Goal: Navigation & Orientation: Find specific page/section

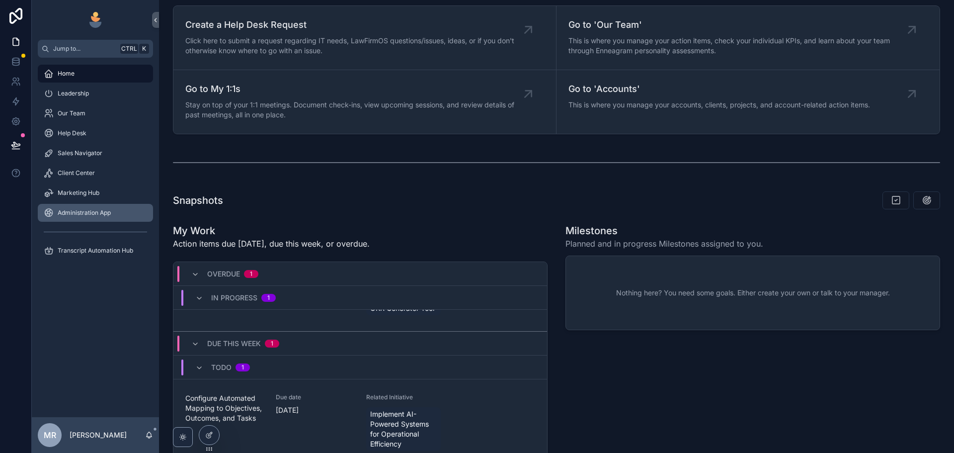
scroll to position [133, 0]
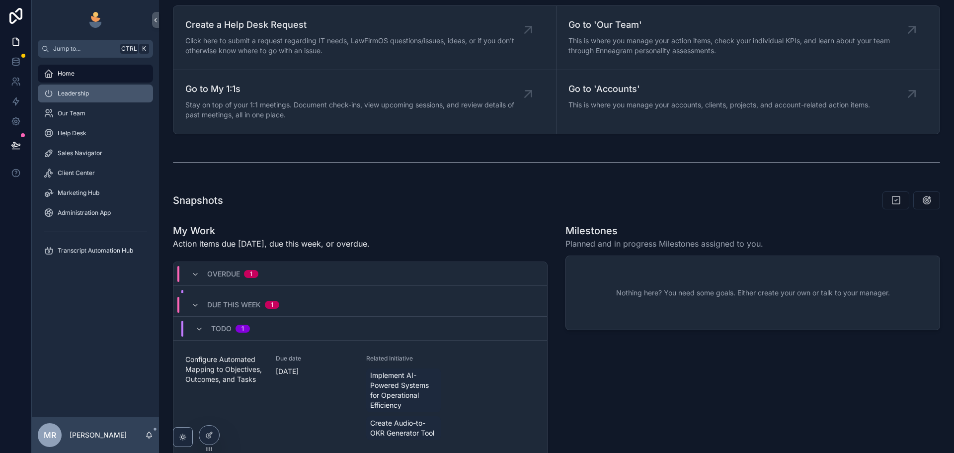
click at [112, 91] on div "Leadership" at bounding box center [95, 93] width 103 height 16
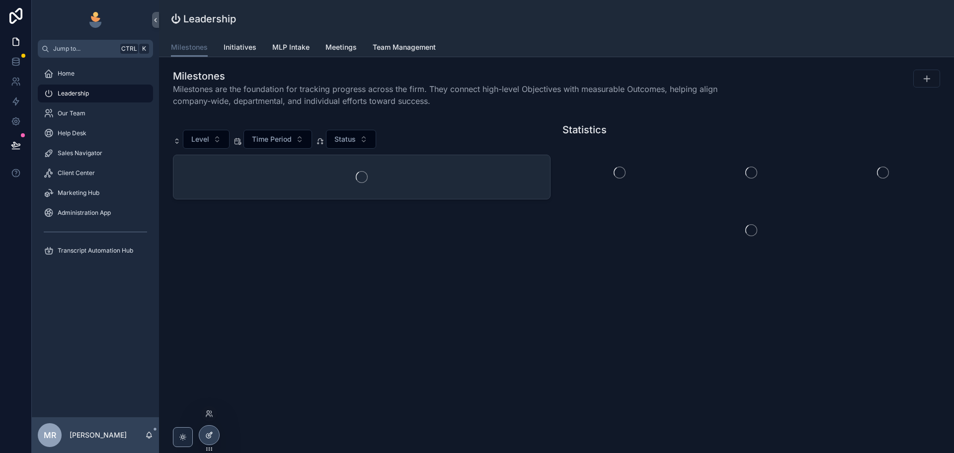
click at [212, 444] on div at bounding box center [209, 434] width 20 height 19
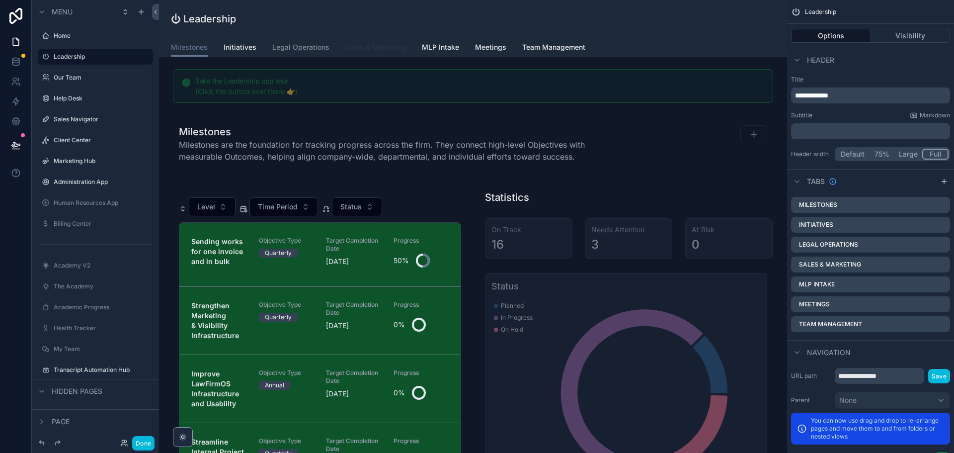
click at [370, 51] on span "Sales & Marketing" at bounding box center [375, 47] width 61 height 10
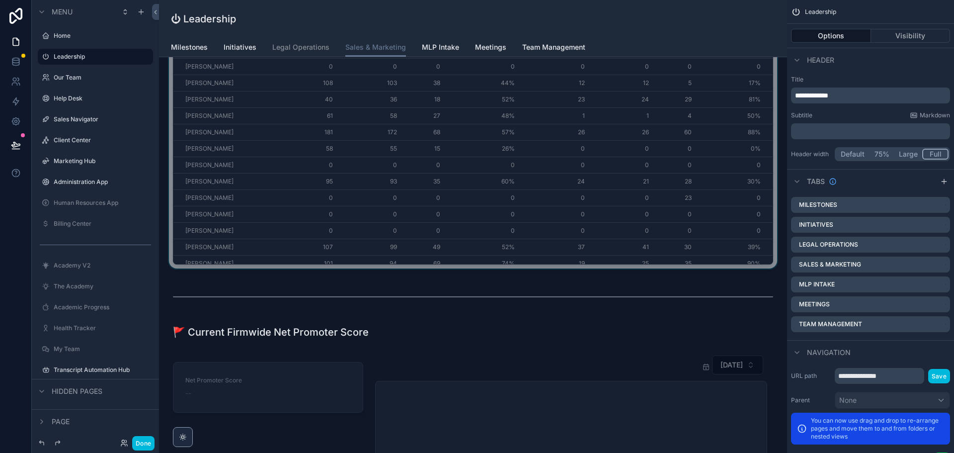
scroll to position [1452, 0]
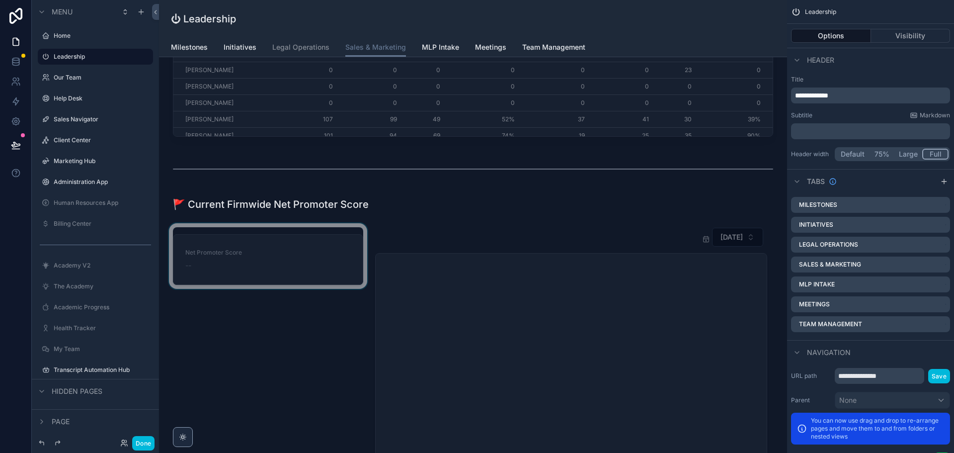
click at [295, 266] on div "scrollable content" at bounding box center [268, 342] width 202 height 238
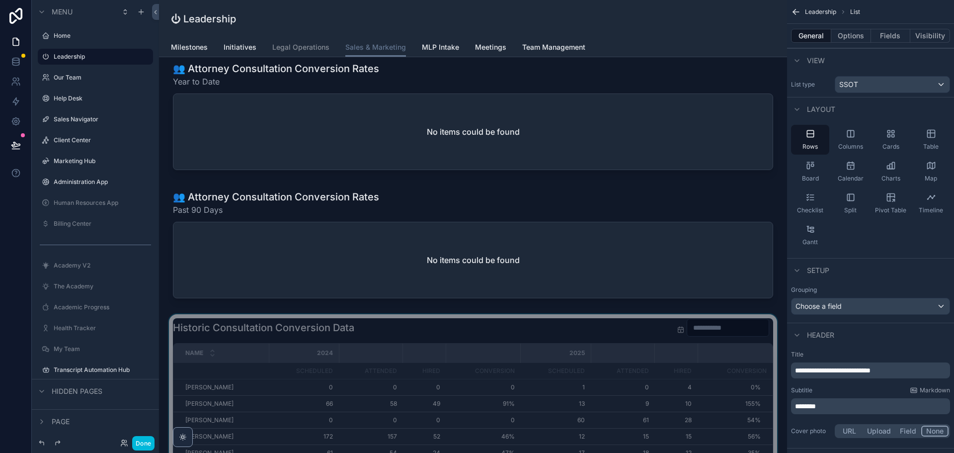
scroll to position [1021, 0]
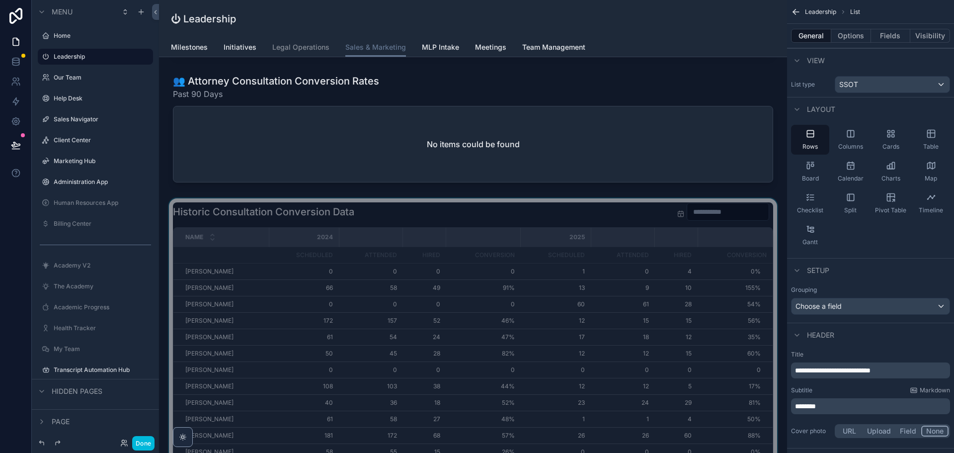
click at [198, 288] on div "scrollable content" at bounding box center [473, 386] width 612 height 377
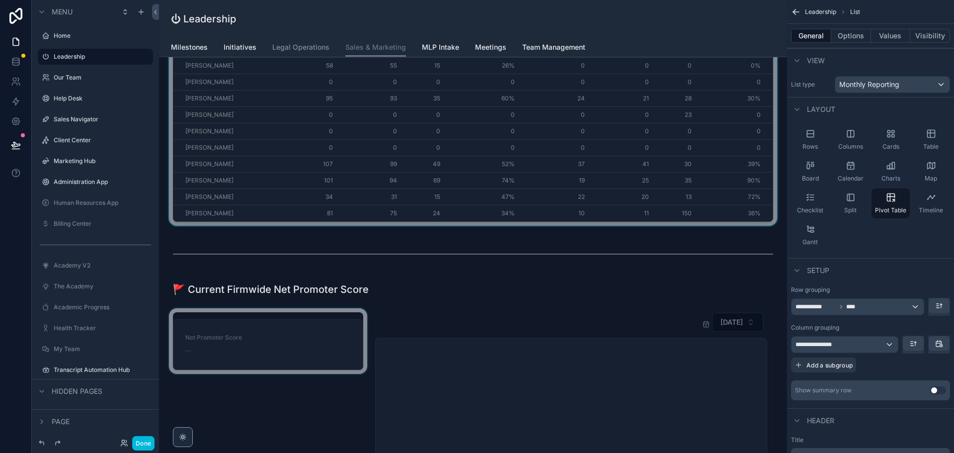
scroll to position [1452, 0]
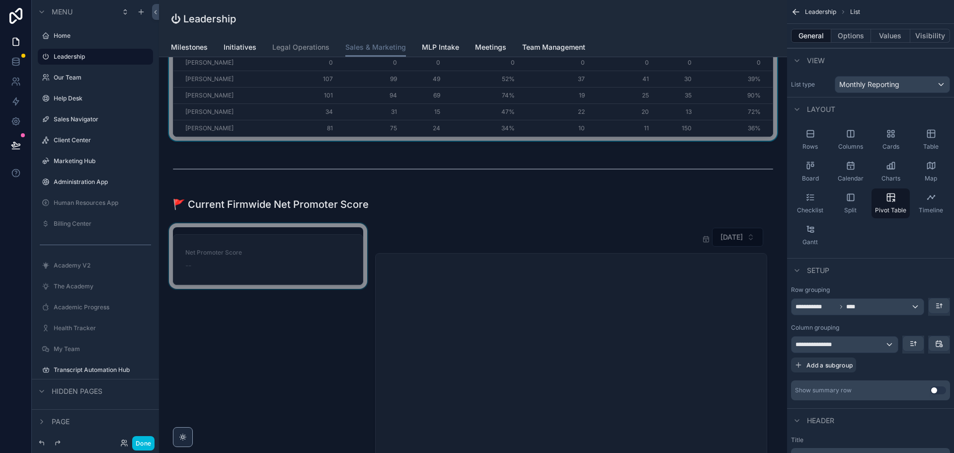
click at [236, 262] on div "scrollable content" at bounding box center [268, 342] width 202 height 238
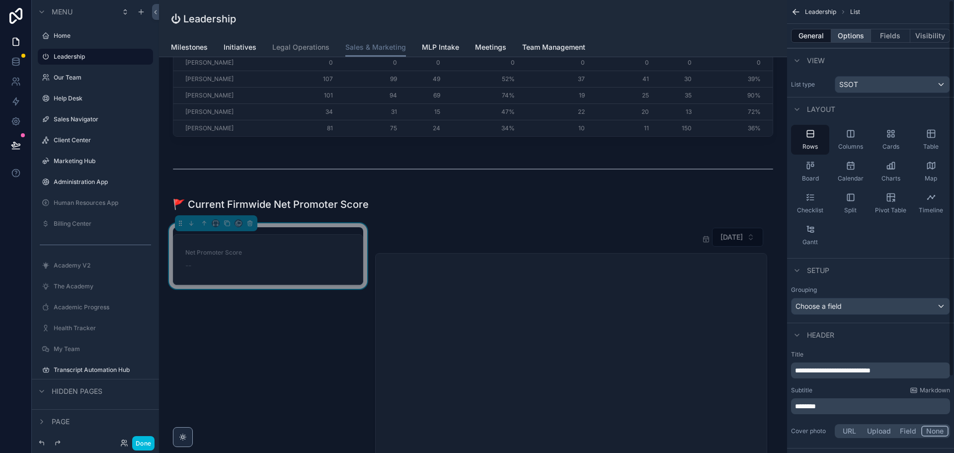
click at [856, 41] on button "Options" at bounding box center [852, 36] width 40 height 14
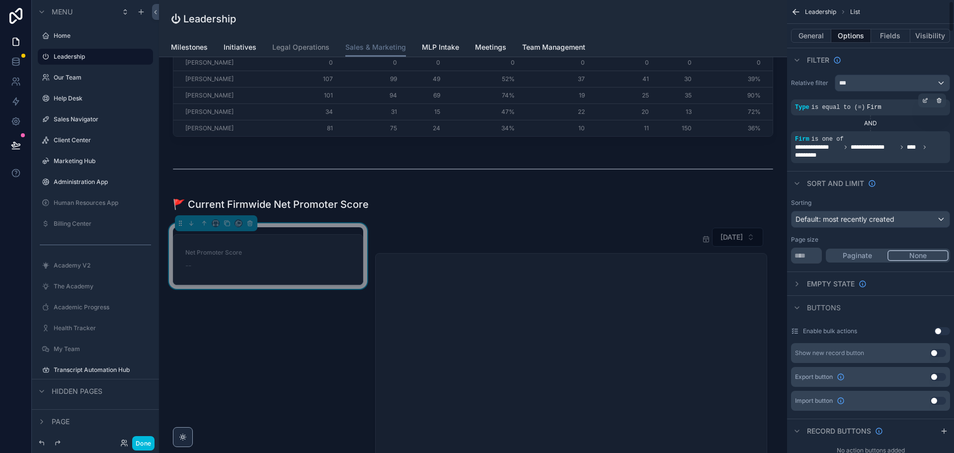
scroll to position [0, 0]
click at [887, 37] on button "Fields" at bounding box center [891, 36] width 40 height 14
